Goal: Information Seeking & Learning: Learn about a topic

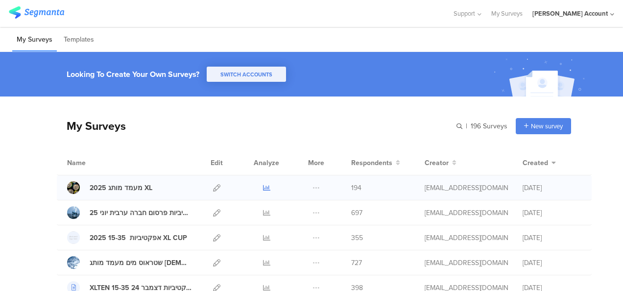
click at [263, 186] on icon at bounding box center [266, 187] width 7 height 7
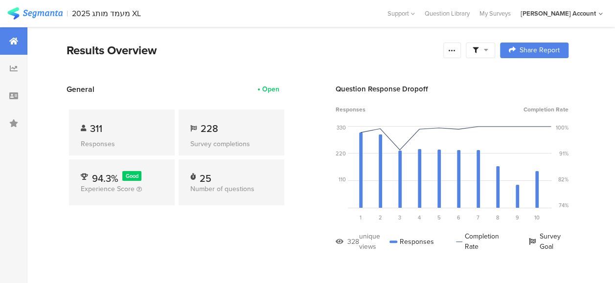
click at [494, 45] on div at bounding box center [480, 51] width 29 height 16
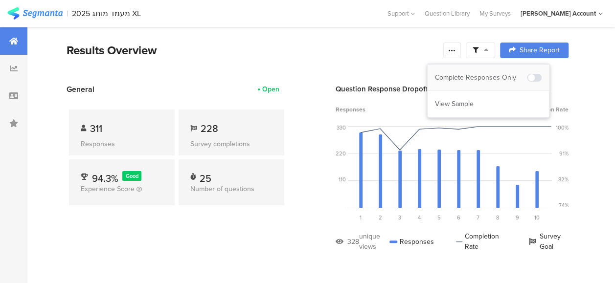
click at [496, 73] on div "Complete Responses Only" at bounding box center [481, 78] width 92 height 10
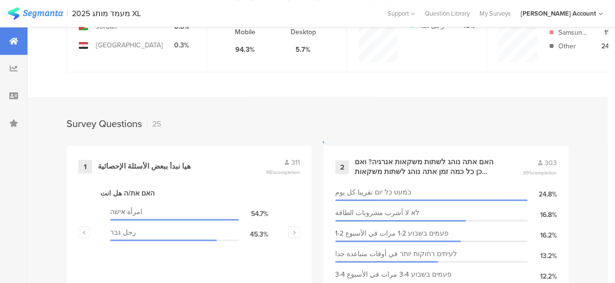
scroll to position [392, 0]
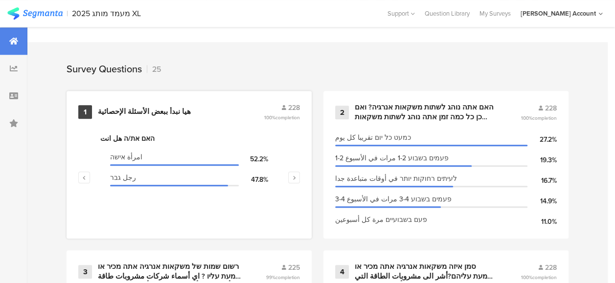
click at [156, 117] on div "هيا نبدأ ببعض الأسئلة الإحصائية" at bounding box center [144, 112] width 93 height 10
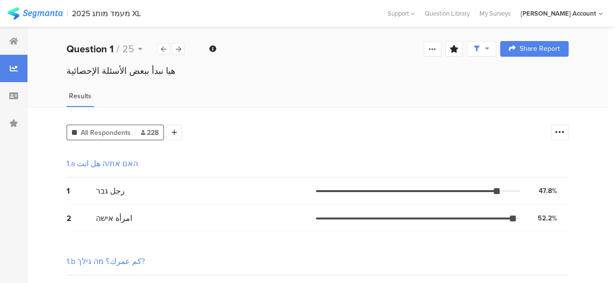
click at [302, 75] on div "هيا نبدأ ببعض الأسئلة الإحصائية" at bounding box center [318, 71] width 502 height 13
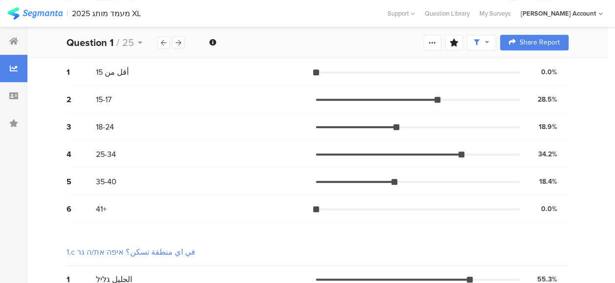
scroll to position [196, 0]
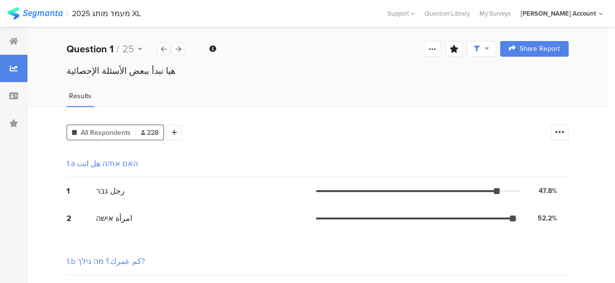
click at [394, 99] on div "Results" at bounding box center [317, 99] width 581 height 16
